Goal: Navigation & Orientation: Find specific page/section

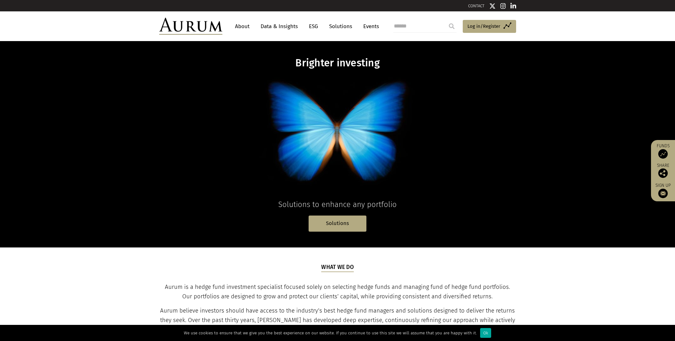
click at [205, 23] on img at bounding box center [190, 26] width 63 height 17
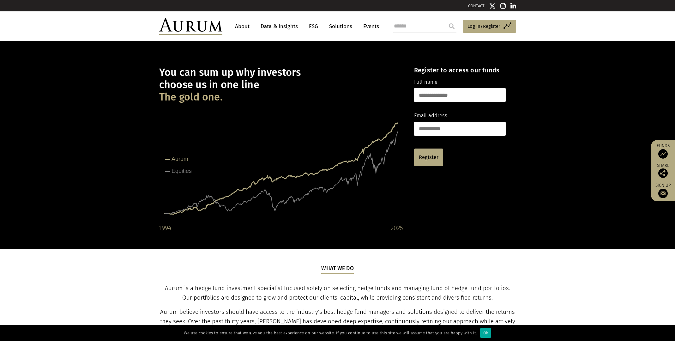
click at [240, 26] on link "About" at bounding box center [242, 27] width 21 height 12
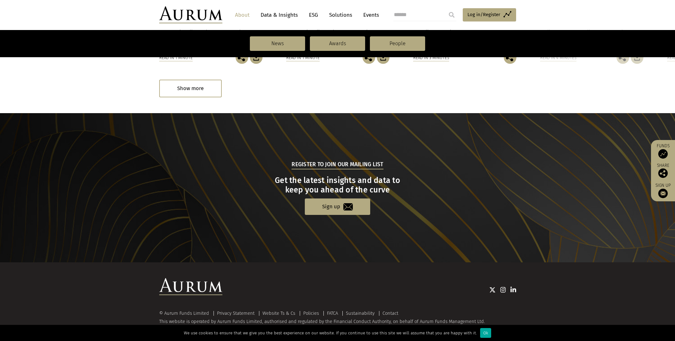
scroll to position [602, 0]
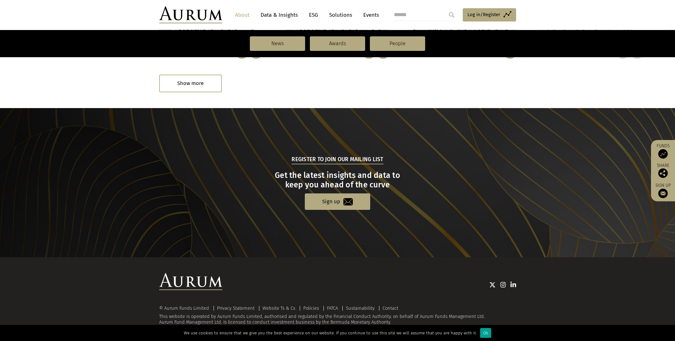
click at [481, 333] on div "Ok" at bounding box center [485, 333] width 11 height 10
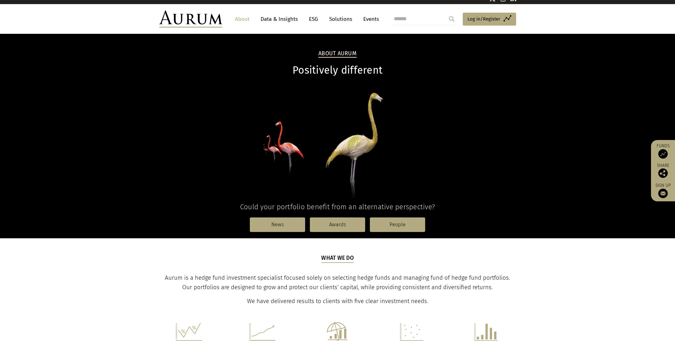
scroll to position [0, 0]
